Goal: Information Seeking & Learning: Learn about a topic

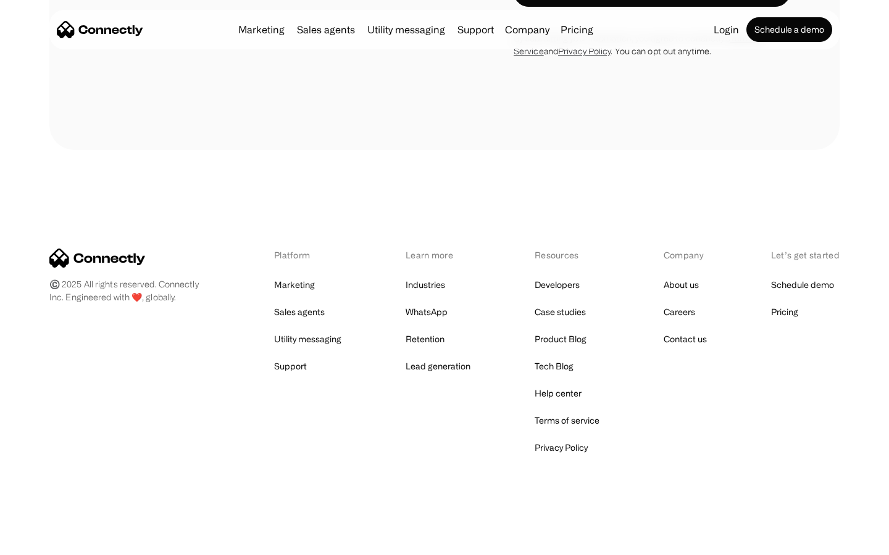
scroll to position [1136, 0]
